Goal: Information Seeking & Learning: Learn about a topic

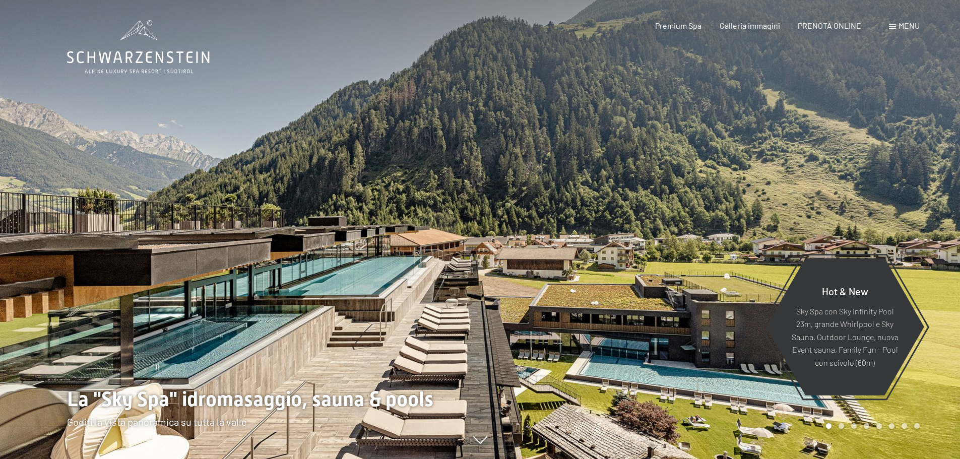
click at [906, 24] on span "Menu" at bounding box center [909, 26] width 21 height 10
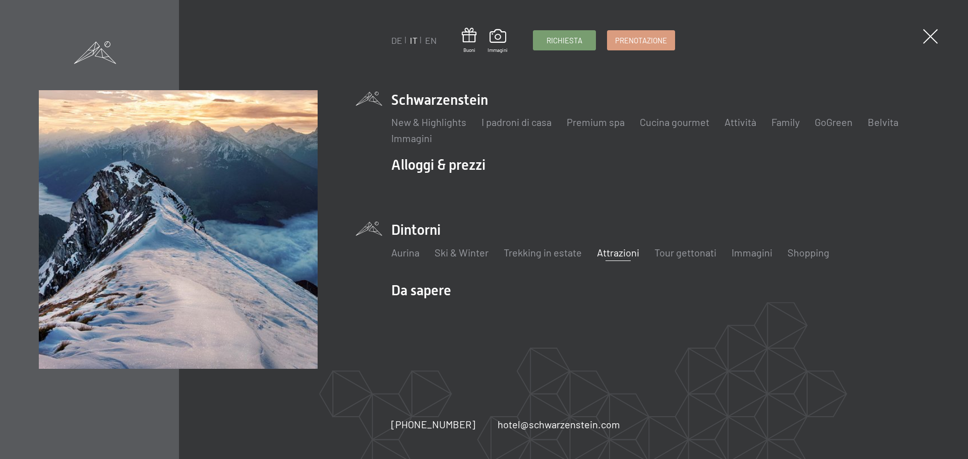
click at [624, 254] on link "Attrazioni" at bounding box center [618, 253] width 42 height 12
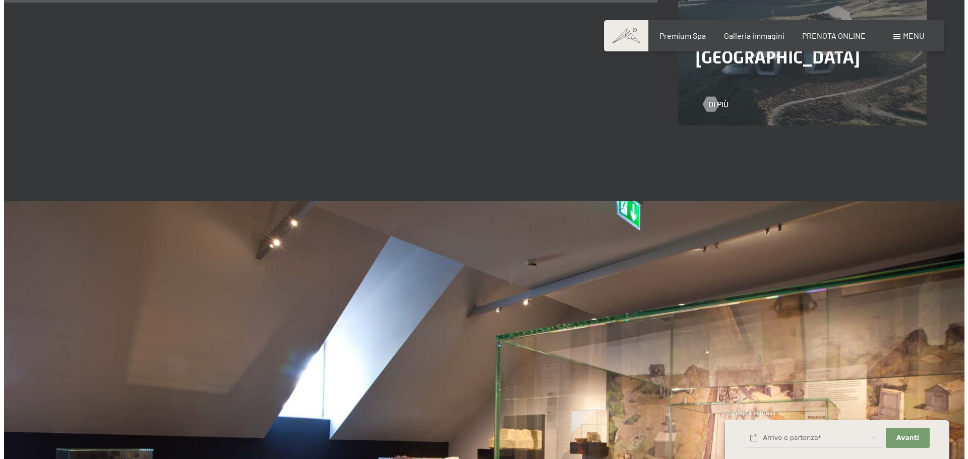
scroll to position [1865, 0]
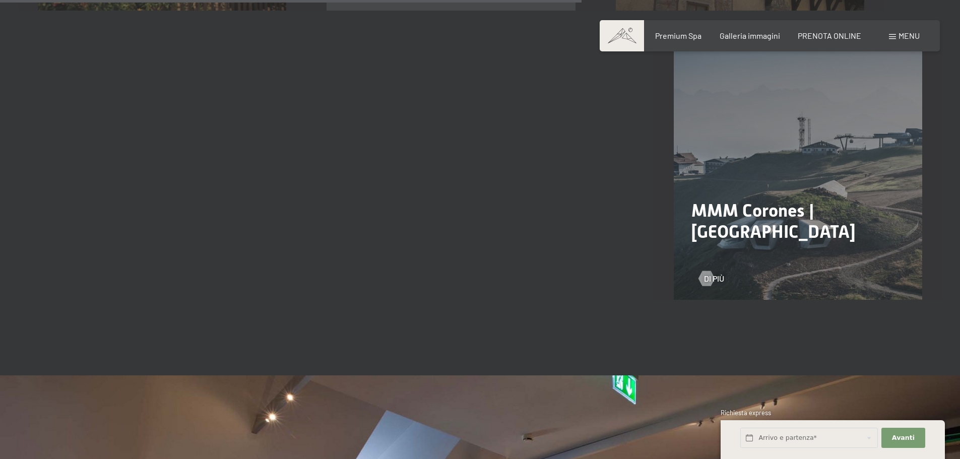
drag, startPoint x: 907, startPoint y: 34, endPoint x: 898, endPoint y: 36, distance: 8.2
click at [907, 34] on span "Menu" at bounding box center [909, 36] width 21 height 10
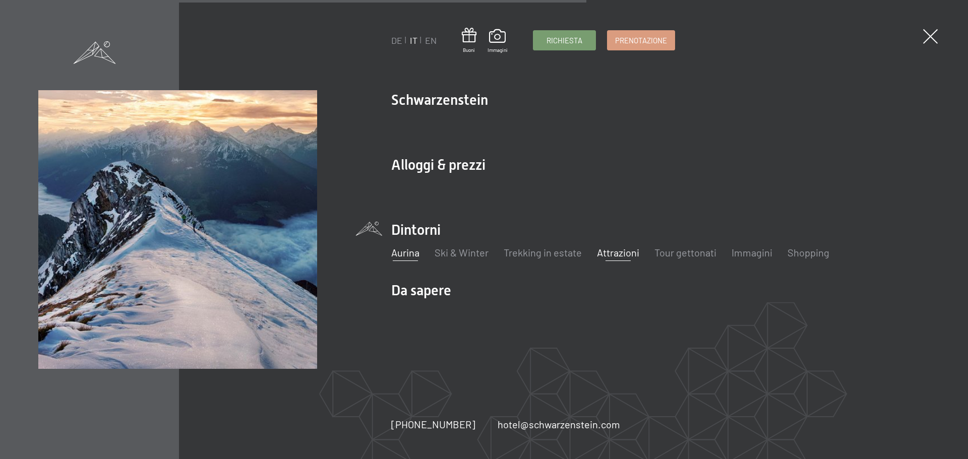
click at [416, 254] on link "Aurina" at bounding box center [405, 253] width 28 height 12
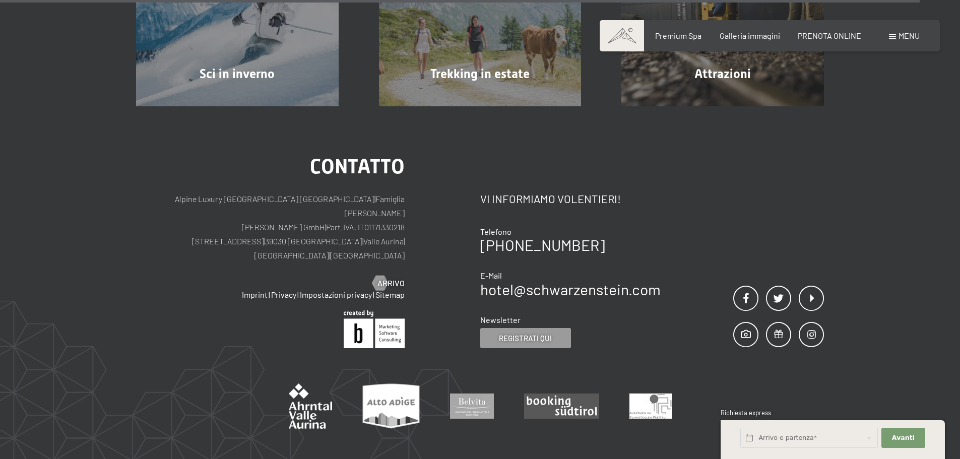
scroll to position [3771, 0]
